Goal: Information Seeking & Learning: Find specific page/section

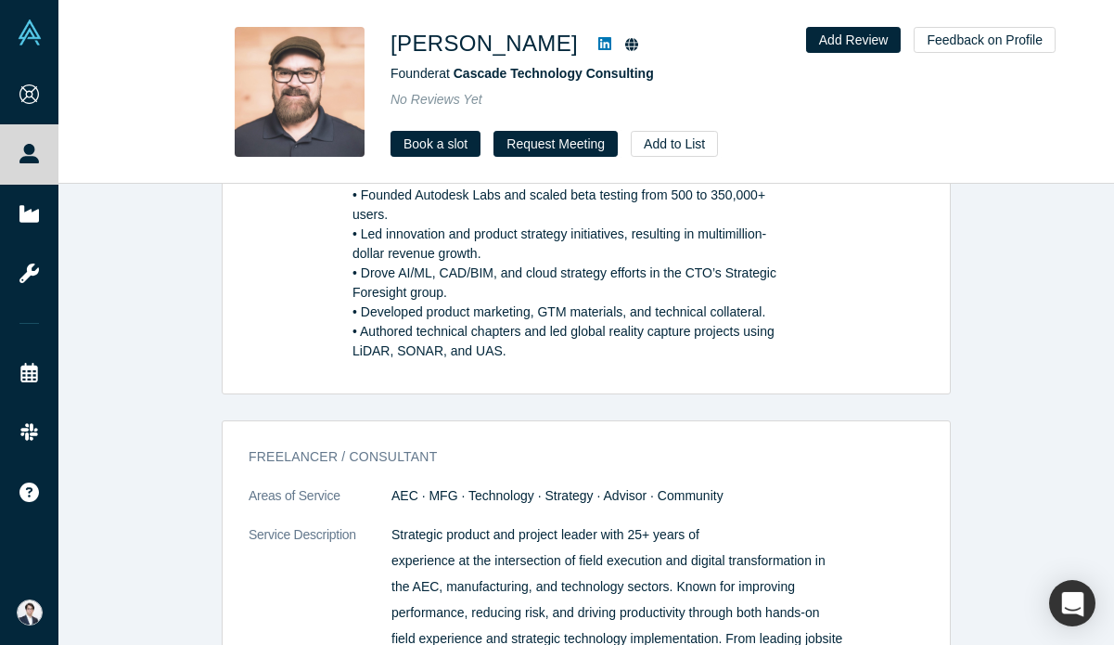
scroll to position [1393, 0]
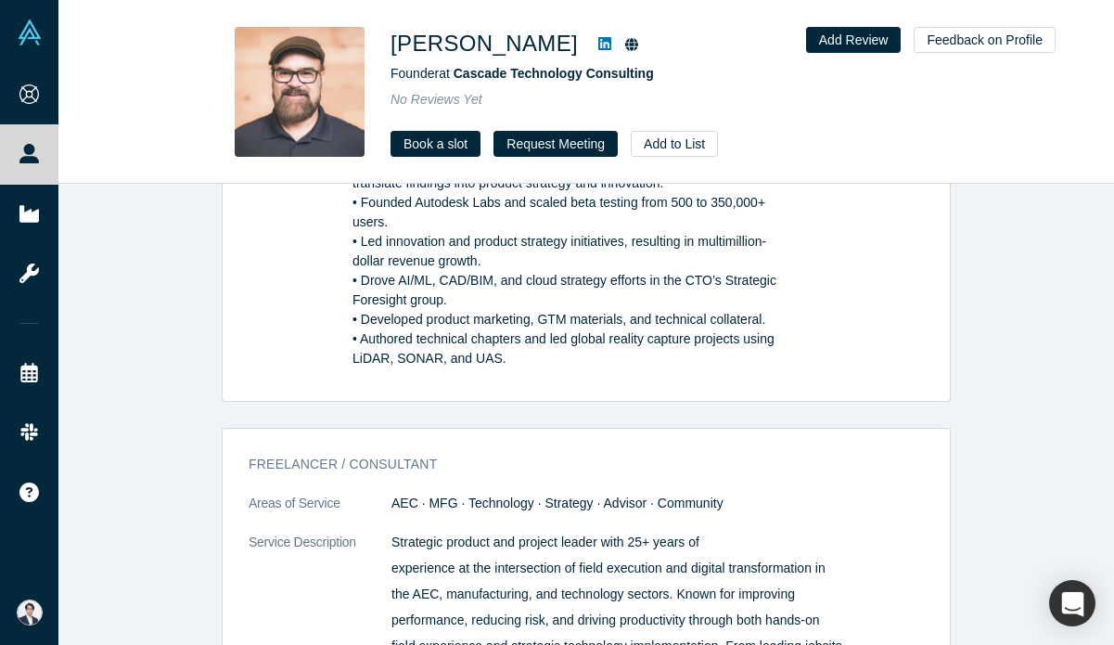
click at [598, 48] on icon at bounding box center [604, 43] width 13 height 15
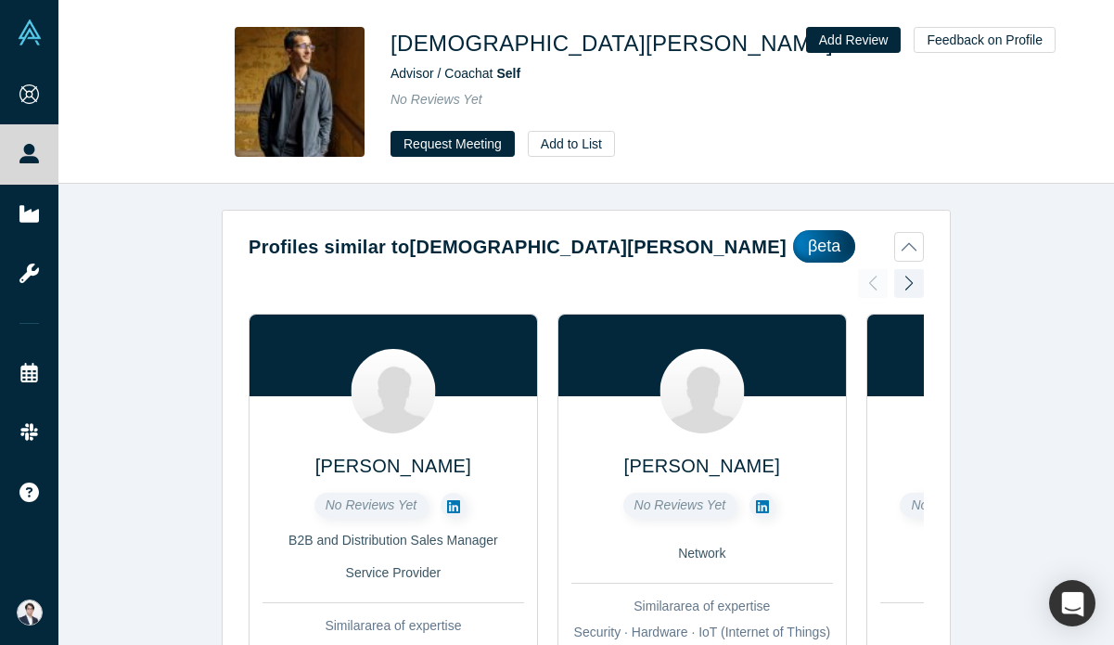
scroll to position [2, 0]
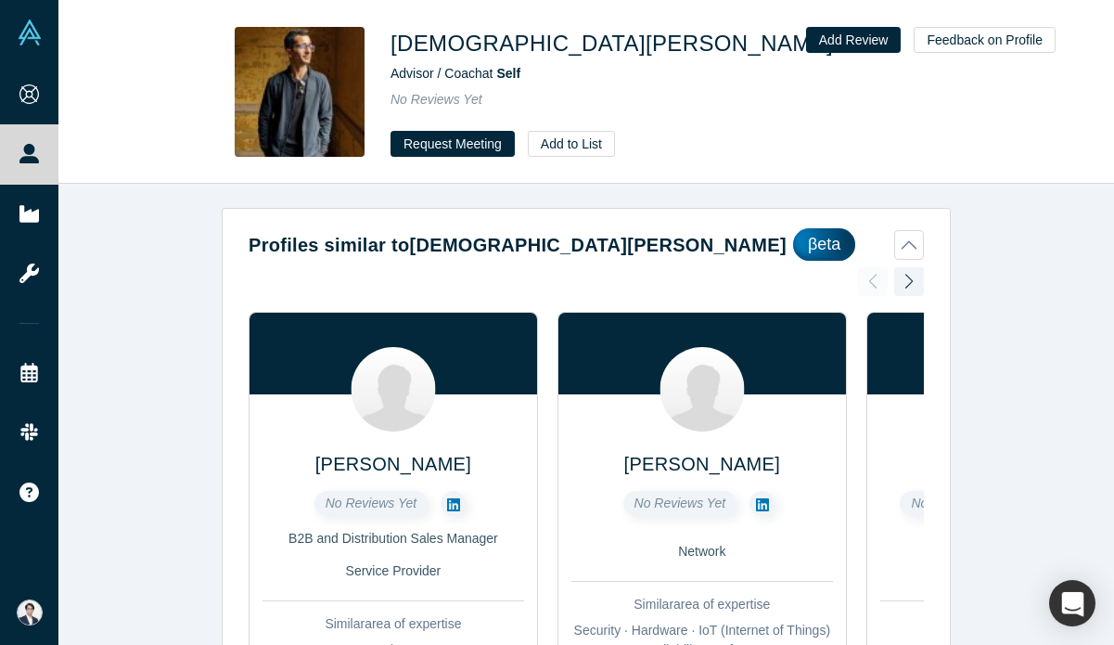
click at [854, 36] on icon at bounding box center [860, 43] width 13 height 15
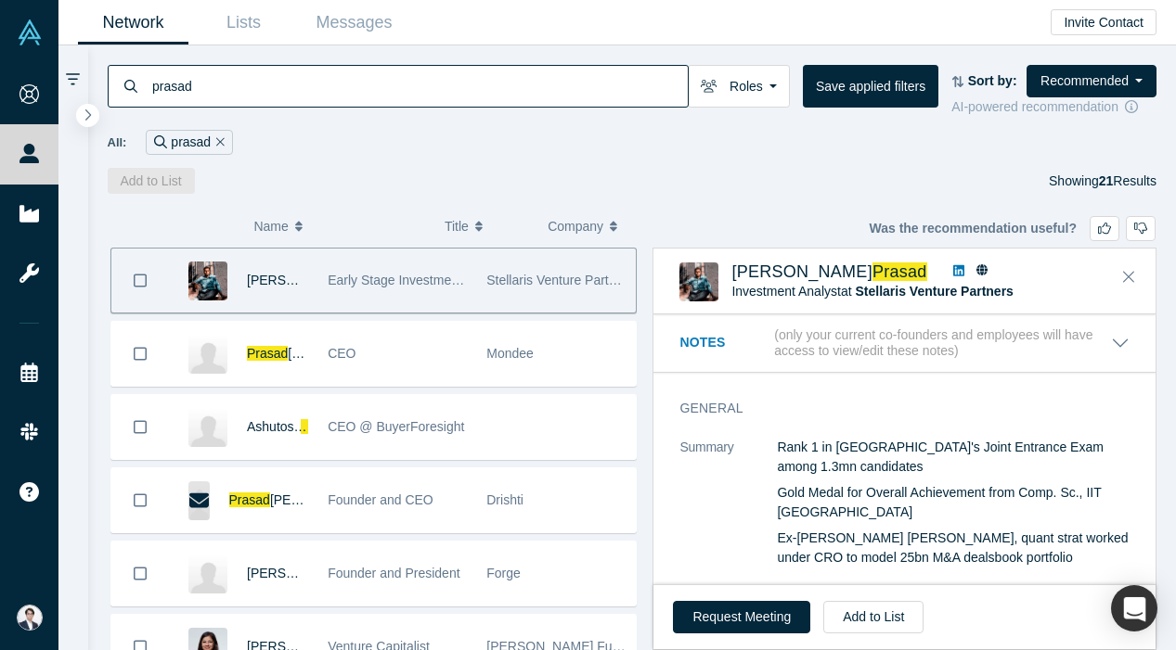
scroll to position [1279, 0]
